Goal: Find specific page/section: Find specific page/section

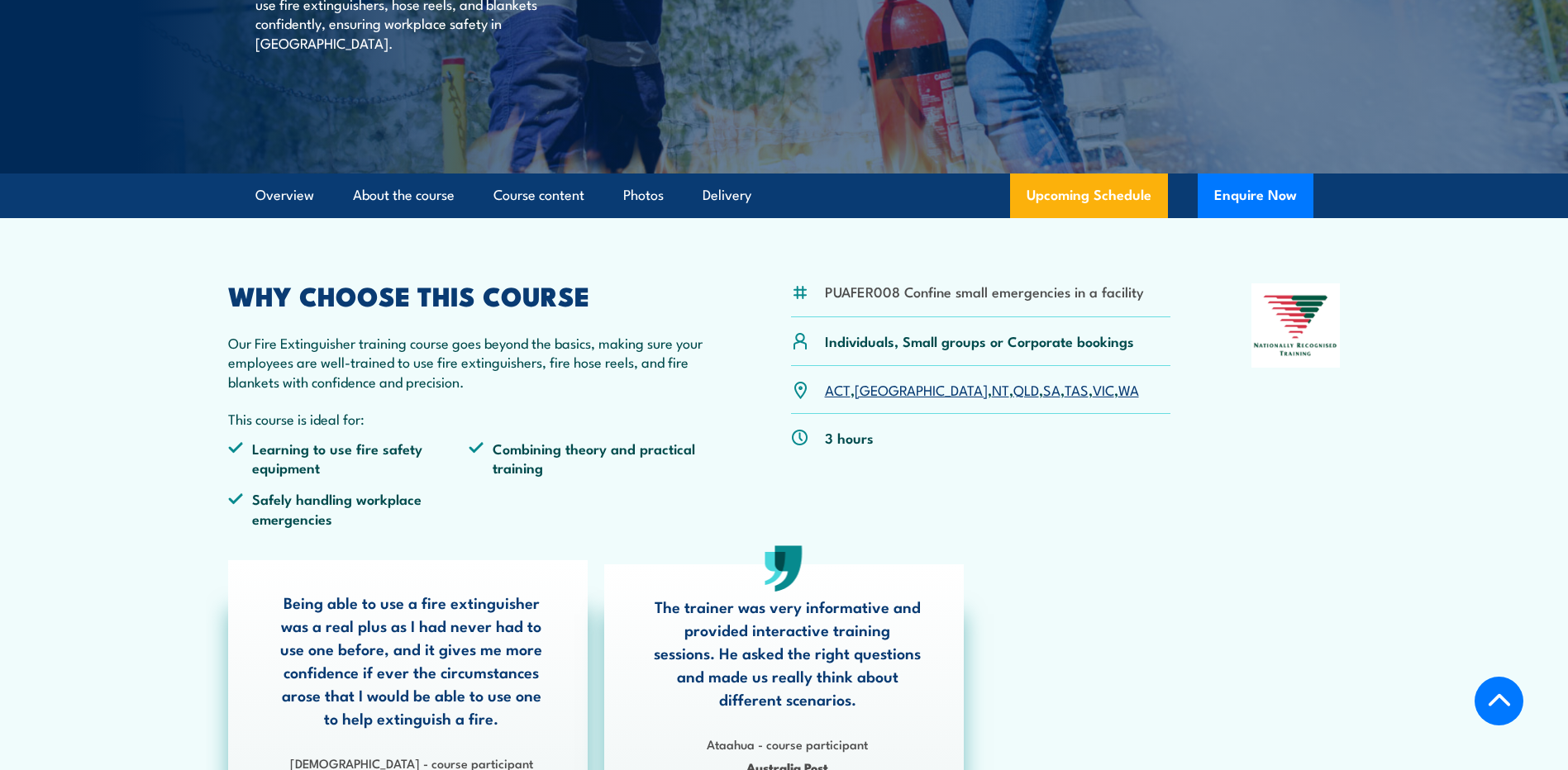
scroll to position [248, 0]
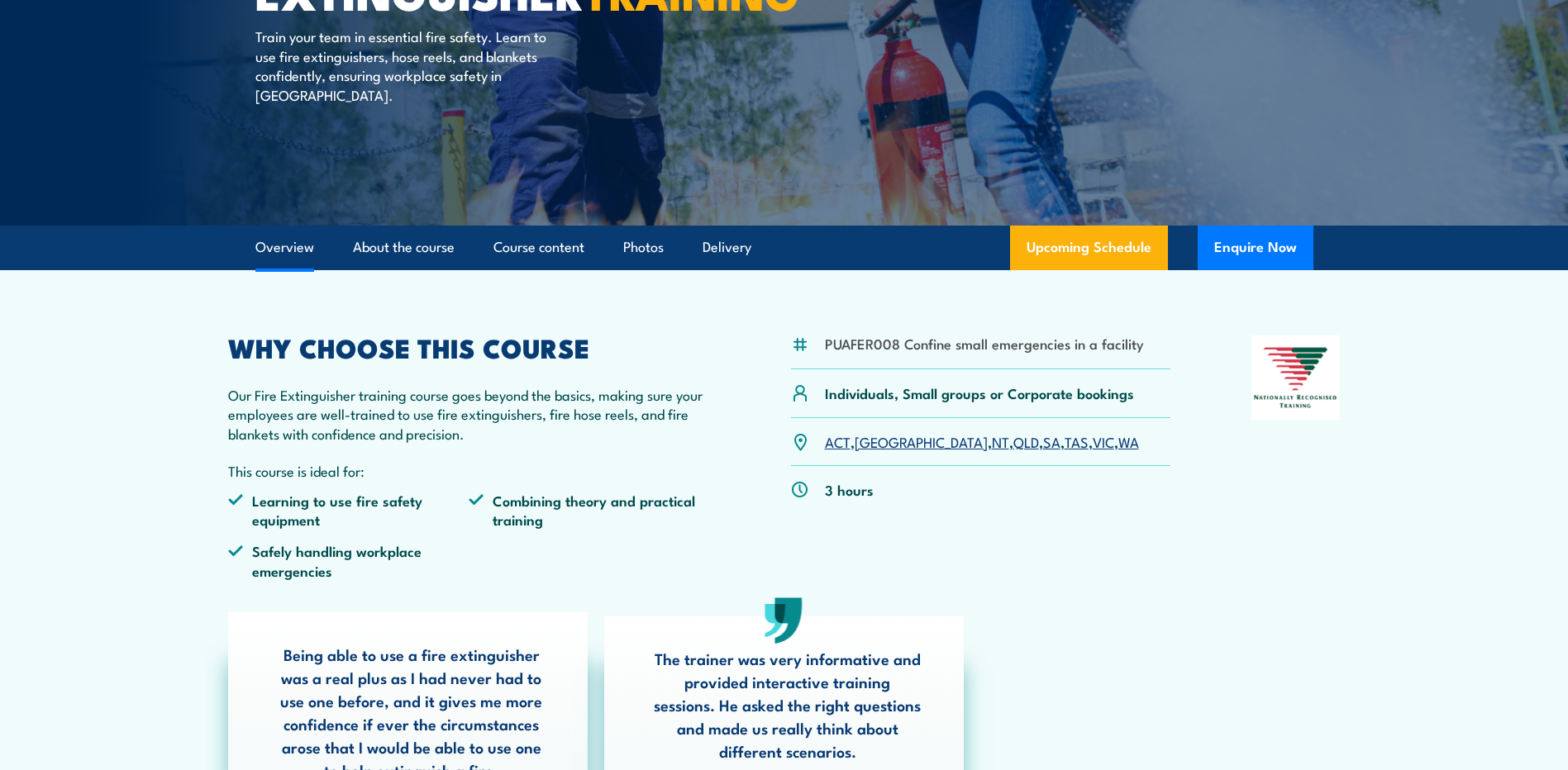
click at [300, 247] on link "Overview" at bounding box center [284, 247] width 58 height 44
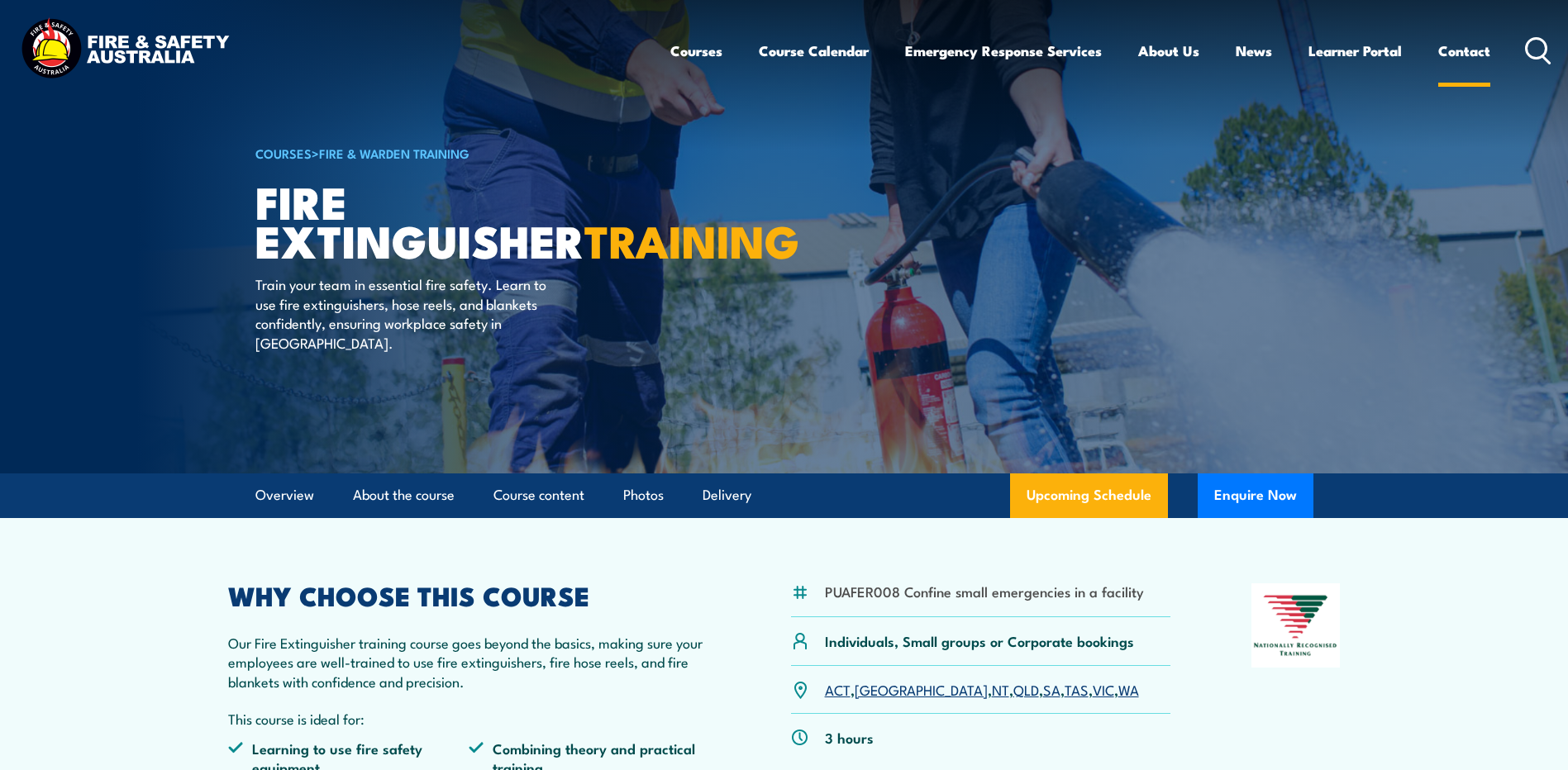
click at [1467, 53] on link "Contact" at bounding box center [1464, 50] width 52 height 44
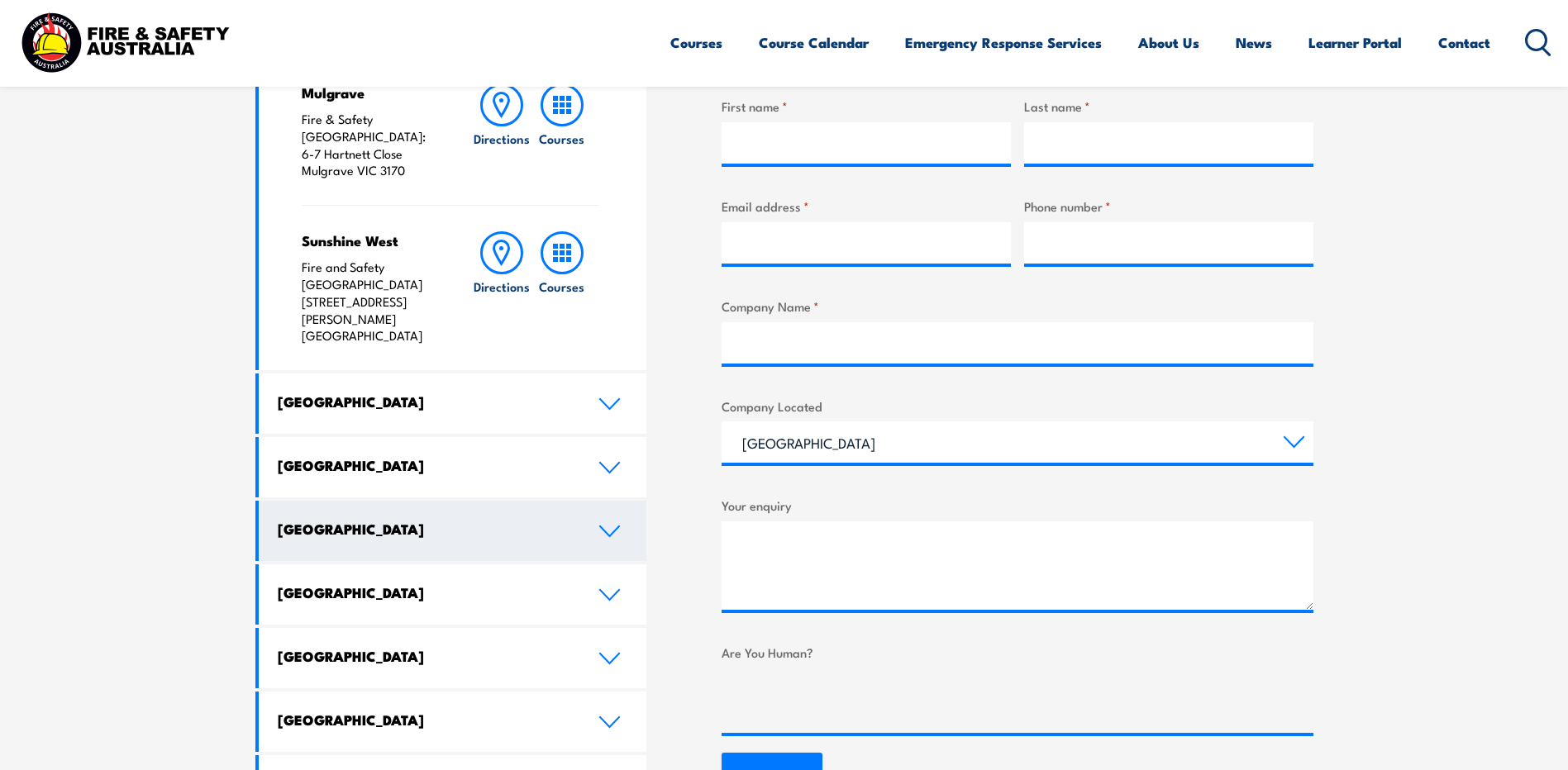
scroll to position [744, 0]
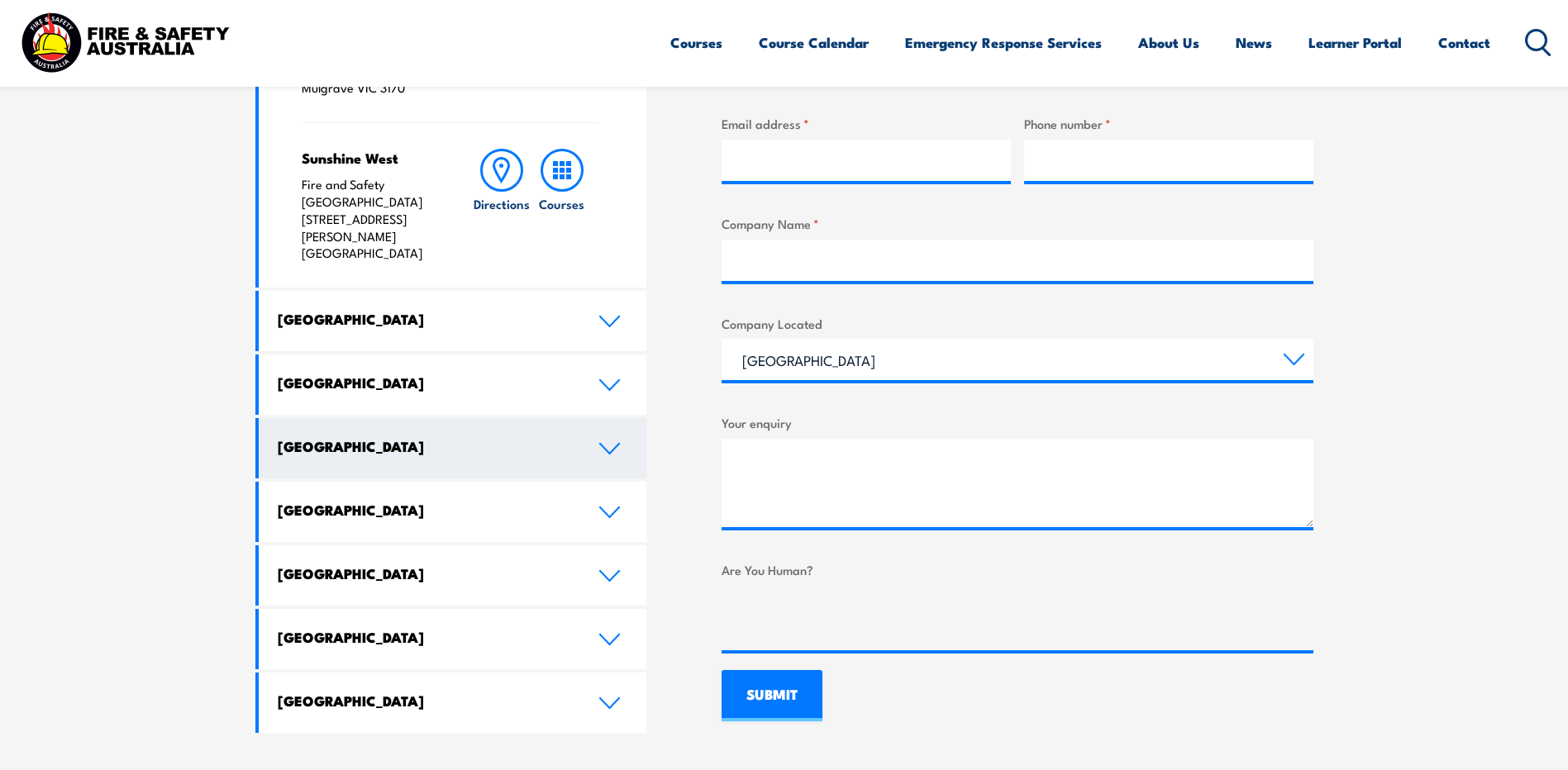
click at [597, 418] on link "Western Australia" at bounding box center [453, 448] width 389 height 60
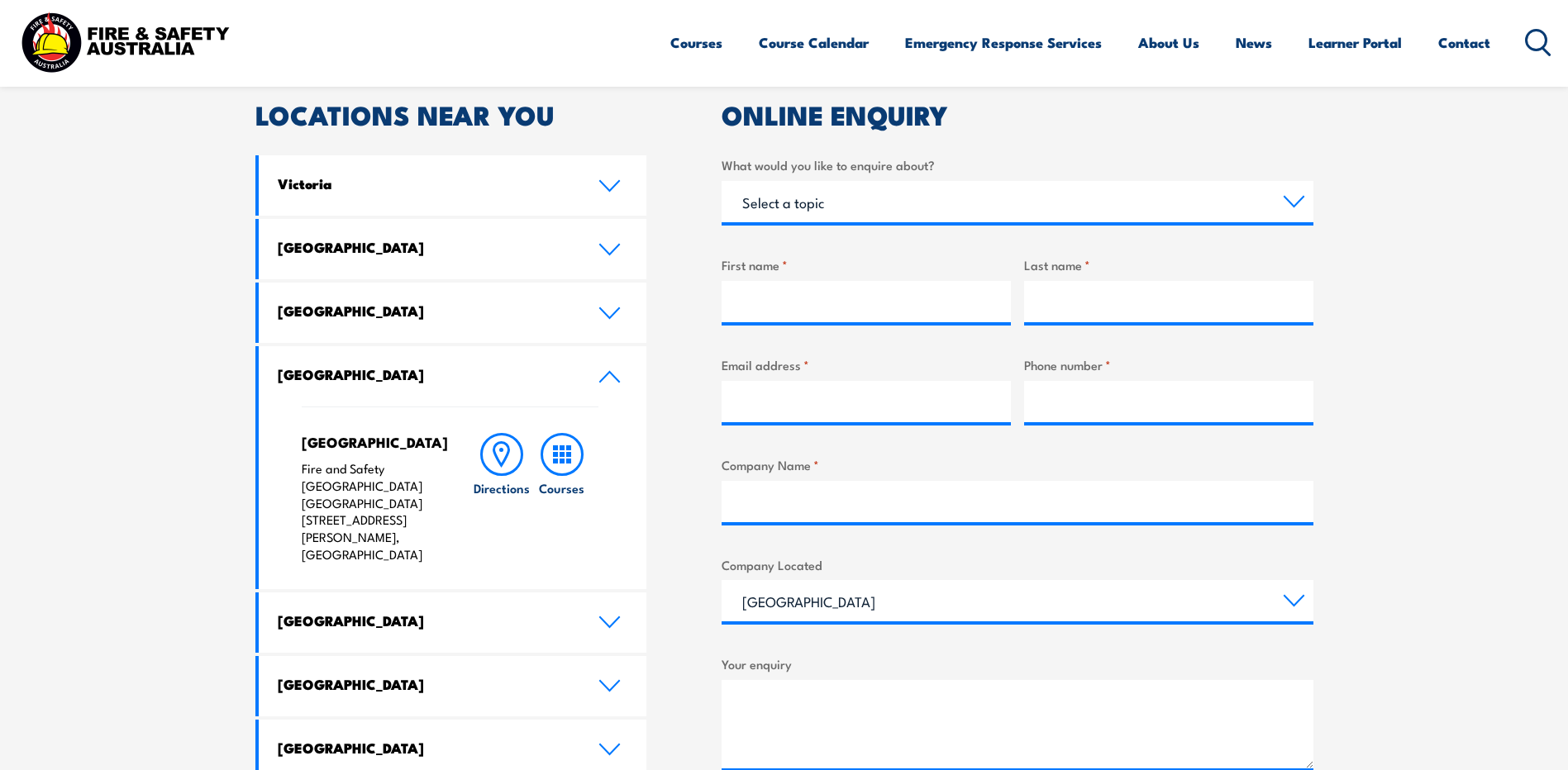
scroll to position [496, 0]
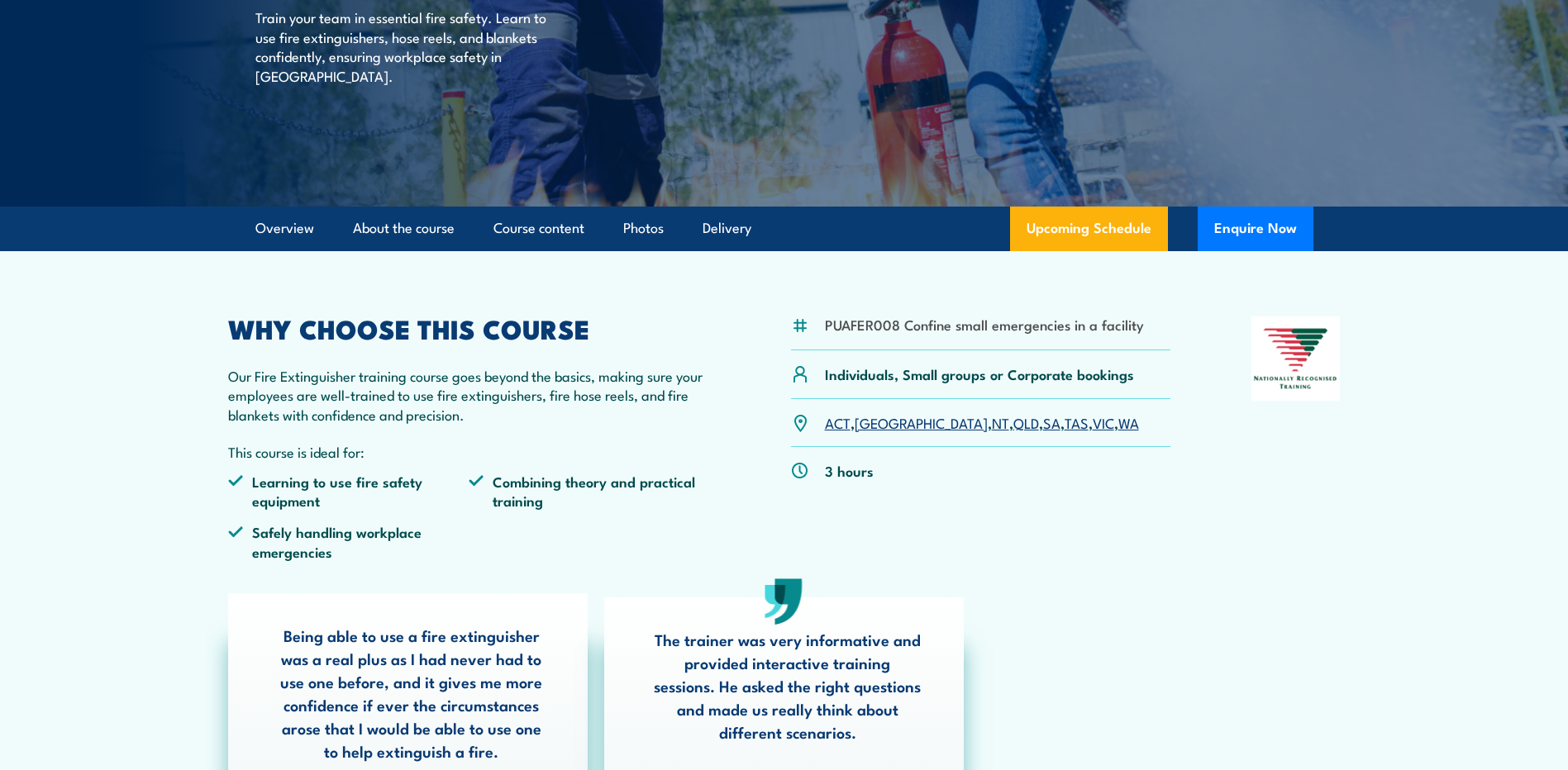
scroll to position [326, 0]
